Goal: Task Accomplishment & Management: Use online tool/utility

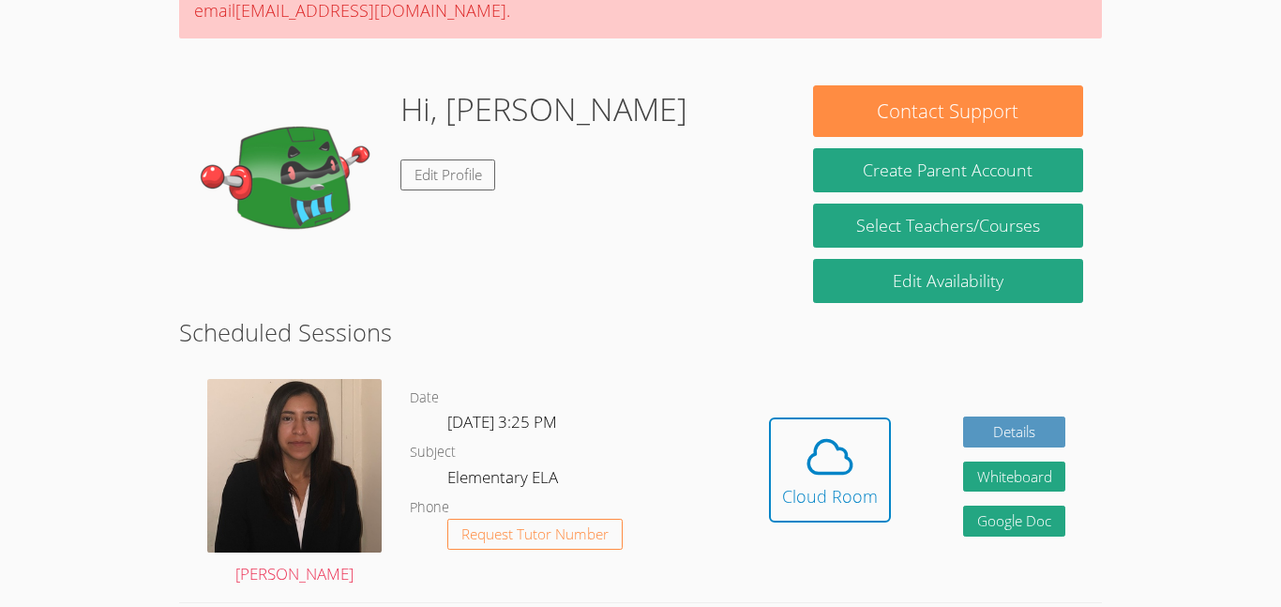
scroll to position [225, 0]
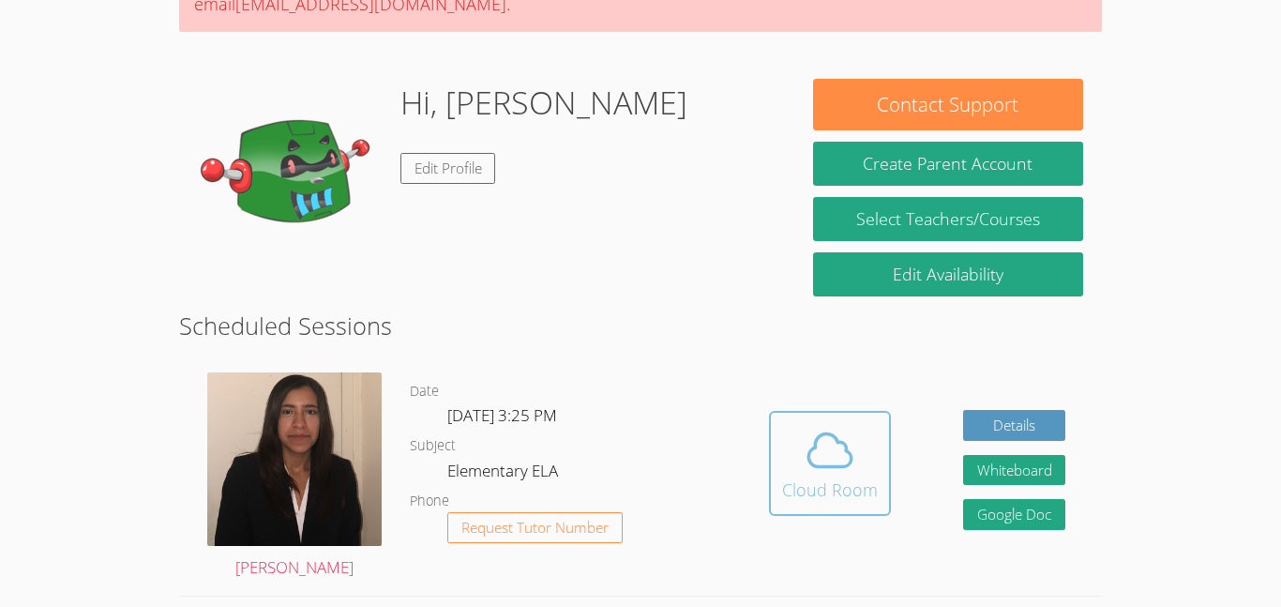
click at [841, 432] on icon at bounding box center [830, 450] width 53 height 53
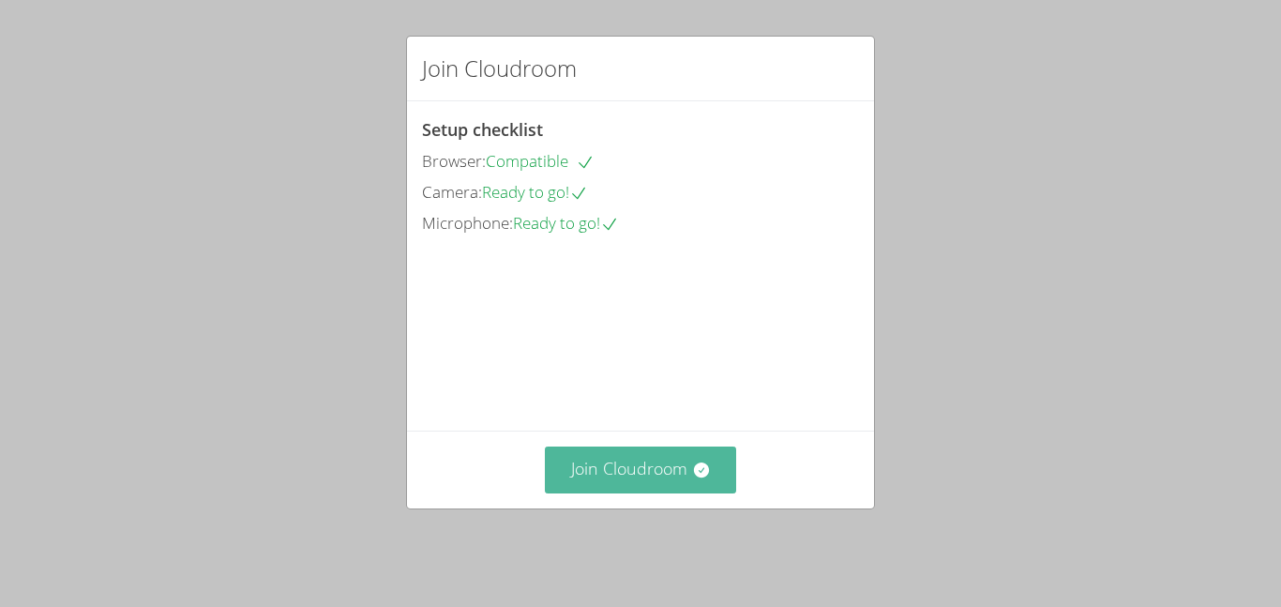
click at [657, 486] on button "Join Cloudroom" at bounding box center [641, 470] width 192 height 46
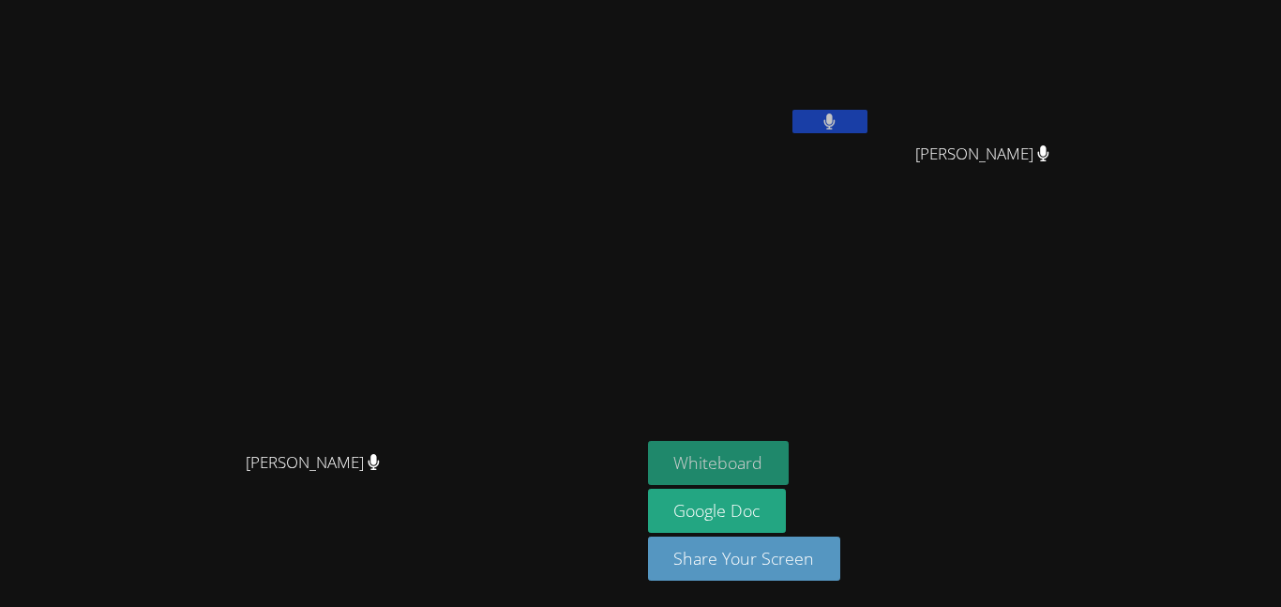
click at [790, 463] on button "Whiteboard" at bounding box center [719, 463] width 142 height 44
click at [836, 115] on icon at bounding box center [830, 122] width 12 height 16
click at [840, 123] on icon at bounding box center [830, 122] width 20 height 16
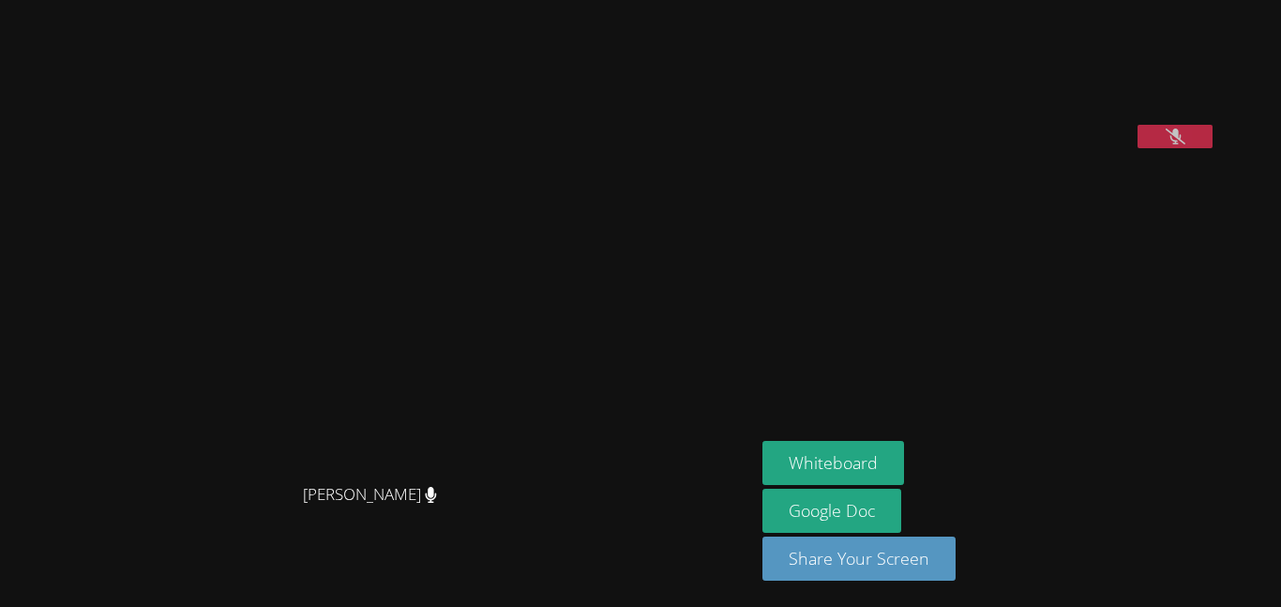
click at [1213, 252] on aside "Elijah Cabarloc Whiteboard Google Doc Share Your Screen" at bounding box center [989, 303] width 469 height 607
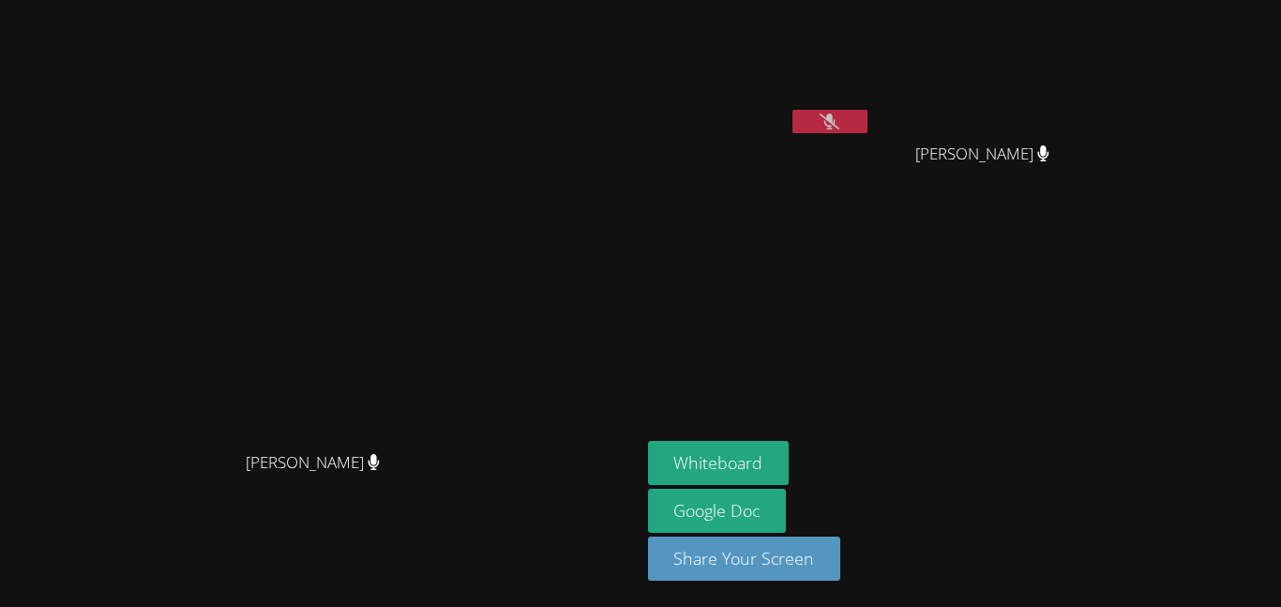
click at [840, 114] on icon at bounding box center [830, 122] width 20 height 16
click at [872, 104] on video at bounding box center [759, 71] width 223 height 126
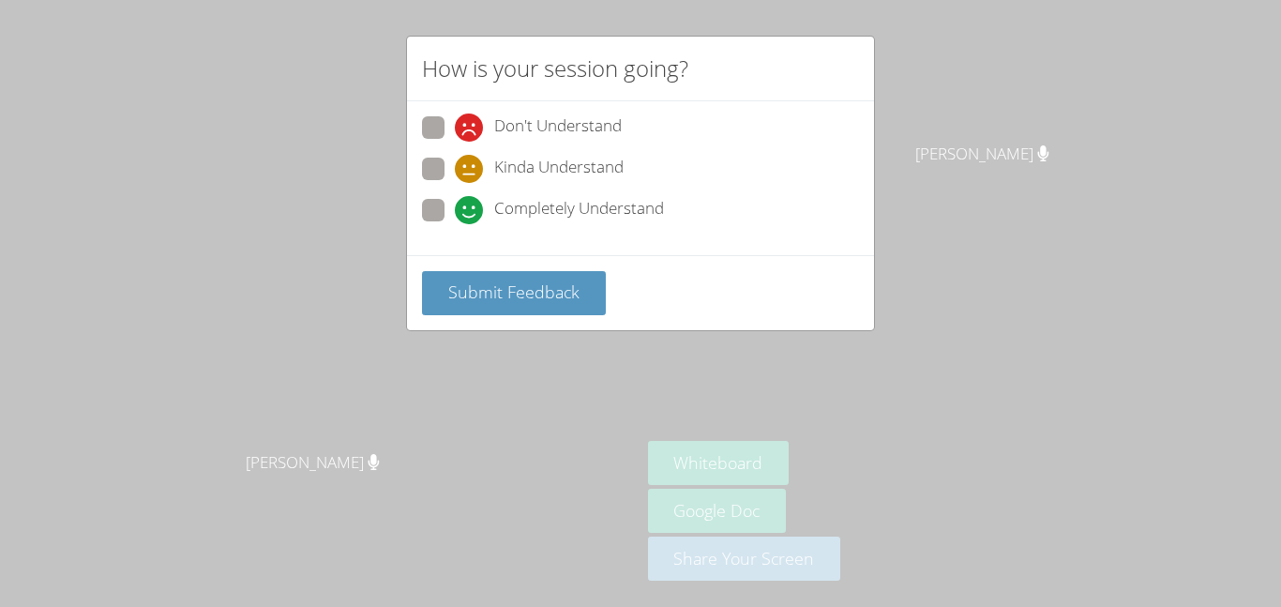
click at [455, 224] on span at bounding box center [455, 224] width 0 height 0
click at [455, 203] on input "Completely Understand" at bounding box center [463, 207] width 16 height 16
radio input "true"
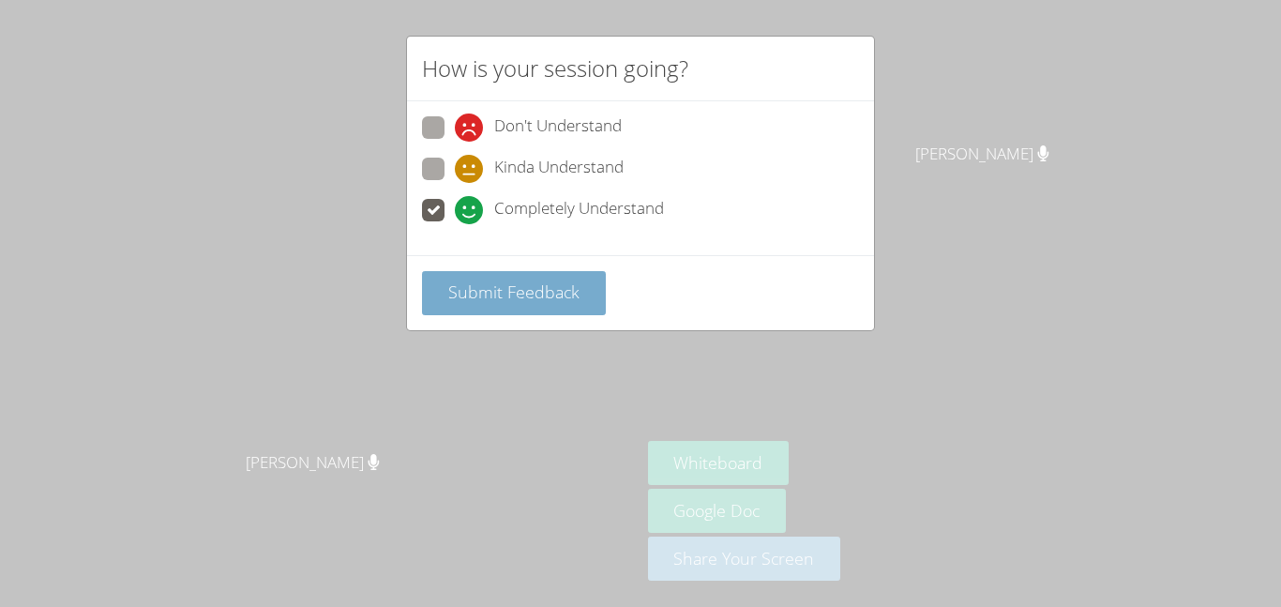
click at [503, 276] on button "Submit Feedback" at bounding box center [514, 293] width 184 height 44
